Goal: Task Accomplishment & Management: Manage account settings

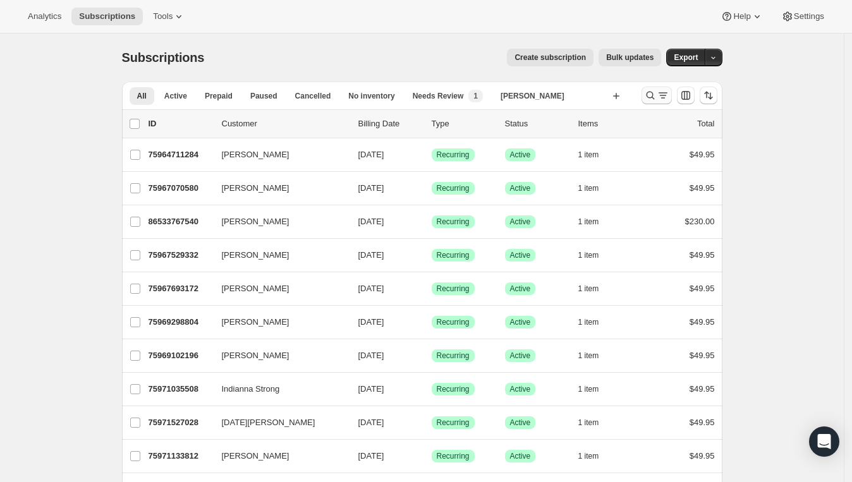
click at [650, 93] on icon "Search and filter results" at bounding box center [650, 96] width 8 height 8
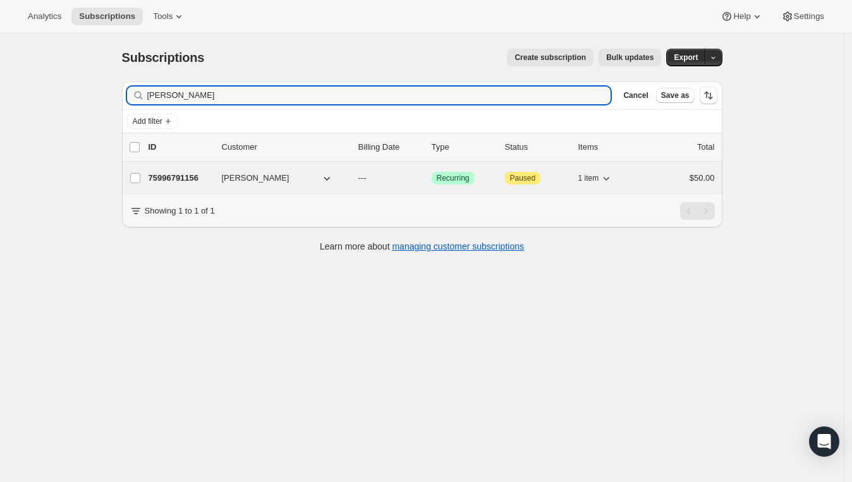
type input "[PERSON_NAME]"
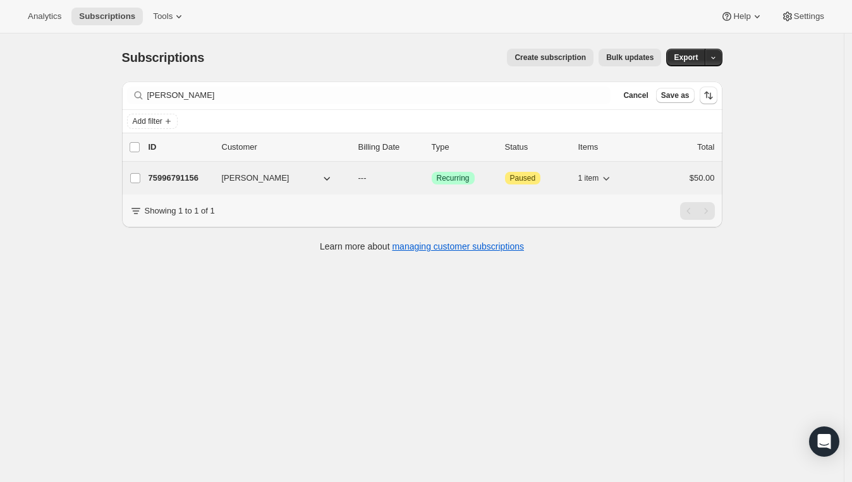
click at [246, 183] on div "75996791156 [PERSON_NAME] --- Success Recurring Attention Paused 1 item $50.00" at bounding box center [431, 178] width 566 height 18
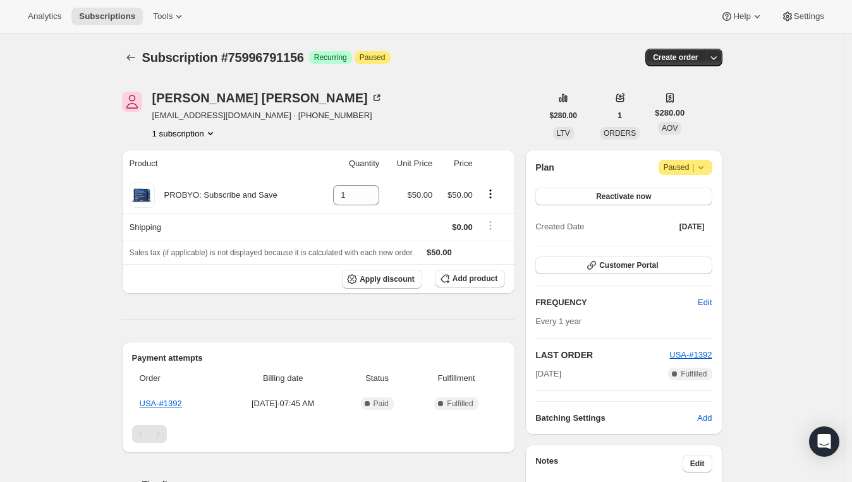
click at [706, 167] on icon at bounding box center [700, 167] width 13 height 13
click at [422, 71] on div "Subscription #75996791156. This page is ready Subscription #75996791156 Success…" at bounding box center [422, 57] width 600 height 48
